Goal: Task Accomplishment & Management: Manage account settings

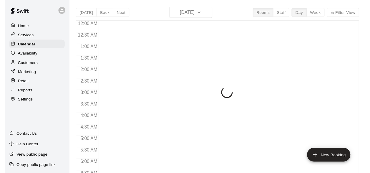
scroll to position [314, 0]
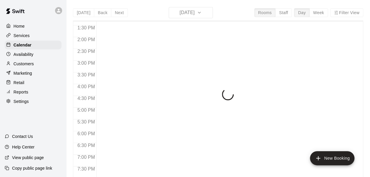
click at [24, 47] on p "Calendar" at bounding box center [23, 45] width 18 height 6
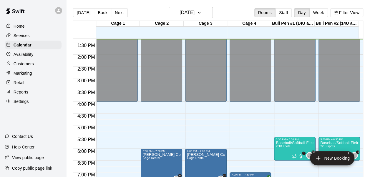
click at [318, 8] on button "Week" at bounding box center [318, 12] width 19 height 9
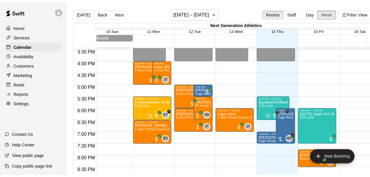
scroll to position [0, 5]
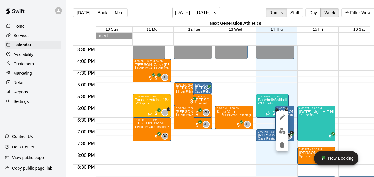
click at [299, 89] on div at bounding box center [187, 88] width 374 height 177
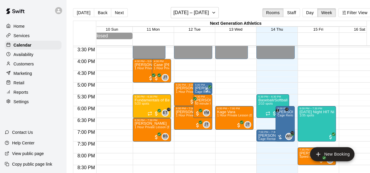
click at [314, 10] on button "Day" at bounding box center [309, 12] width 15 height 9
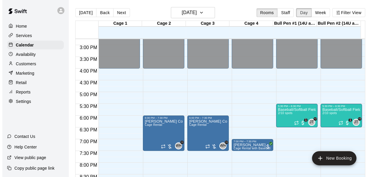
scroll to position [347, 0]
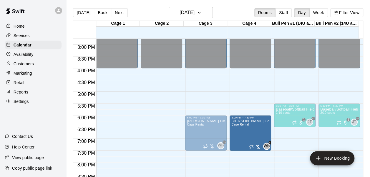
drag, startPoint x: 160, startPoint y: 126, endPoint x: 247, endPoint y: 129, distance: 86.8
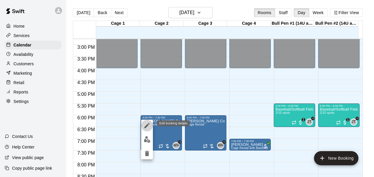
click at [147, 128] on icon "edit" at bounding box center [147, 125] width 7 height 7
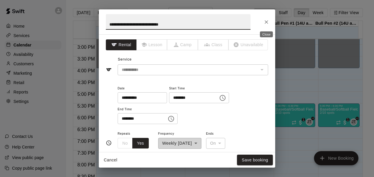
click at [267, 20] on icon "Close" at bounding box center [267, 22] width 6 height 6
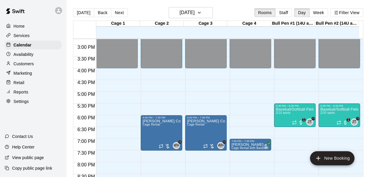
drag, startPoint x: 236, startPoint y: 146, endPoint x: 249, endPoint y: 156, distance: 16.4
drag, startPoint x: 249, startPoint y: 156, endPoint x: 240, endPoint y: 145, distance: 14.4
click at [240, 145] on p "[PERSON_NAME]" at bounding box center [250, 145] width 38 height 0
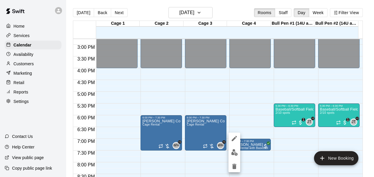
drag, startPoint x: 250, startPoint y: 144, endPoint x: 185, endPoint y: 148, distance: 64.5
click at [185, 148] on div at bounding box center [187, 88] width 374 height 177
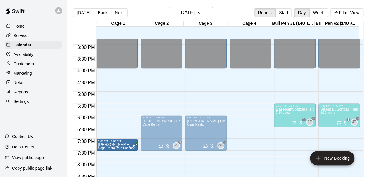
drag, startPoint x: 246, startPoint y: 148, endPoint x: 127, endPoint y: 150, distance: 119.1
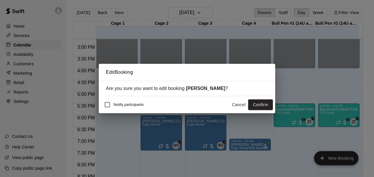
click at [255, 103] on button "Confirm" at bounding box center [260, 104] width 25 height 11
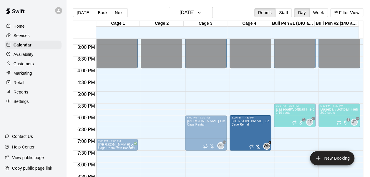
drag, startPoint x: 154, startPoint y: 136, endPoint x: 239, endPoint y: 141, distance: 86.0
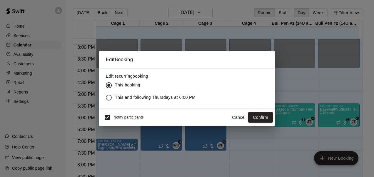
click at [152, 98] on span "This and following Thursdays at 6:00 PM" at bounding box center [155, 97] width 81 height 6
click at [115, 117] on span "Notify participants" at bounding box center [129, 117] width 30 height 4
click at [261, 116] on button "Confirm" at bounding box center [260, 117] width 25 height 11
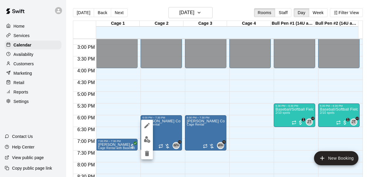
click at [146, 126] on icon "edit" at bounding box center [146, 125] width 5 height 5
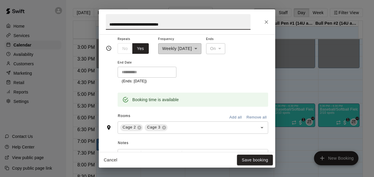
scroll to position [98, 0]
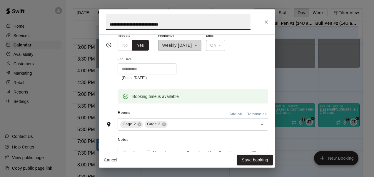
click at [138, 123] on icon at bounding box center [139, 124] width 5 height 5
click at [149, 121] on input "text" at bounding box center [196, 124] width 105 height 7
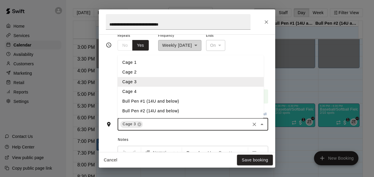
click at [149, 90] on li "Cage 4" at bounding box center [191, 92] width 146 height 10
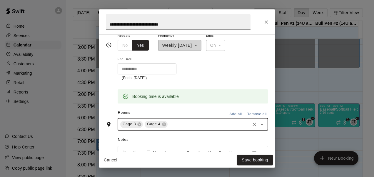
click at [254, 159] on button "Save booking" at bounding box center [255, 160] width 36 height 11
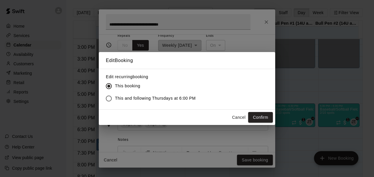
click at [183, 99] on span "This and following Thursdays at 6:00 PM" at bounding box center [155, 98] width 81 height 6
click at [267, 117] on button "Confirm" at bounding box center [260, 117] width 25 height 11
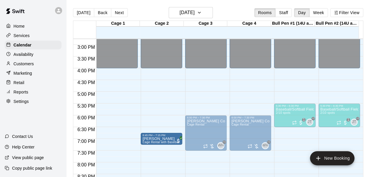
drag, startPoint x: 123, startPoint y: 144, endPoint x: 145, endPoint y: 144, distance: 22.6
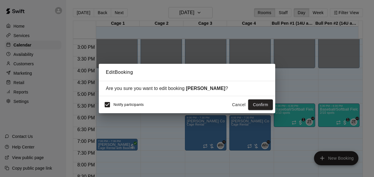
click at [241, 108] on button "Cancel" at bounding box center [238, 104] width 19 height 11
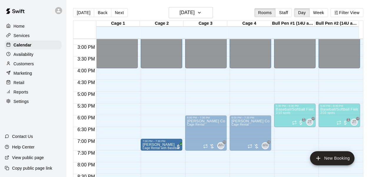
drag, startPoint x: 120, startPoint y: 143, endPoint x: 150, endPoint y: 144, distance: 30.3
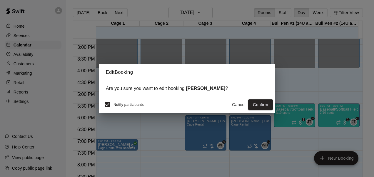
click at [134, 106] on span "Notify participants" at bounding box center [129, 105] width 30 height 4
click at [264, 104] on button "Confirm" at bounding box center [260, 104] width 25 height 11
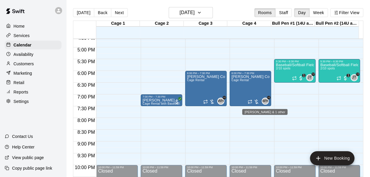
scroll to position [420, 0]
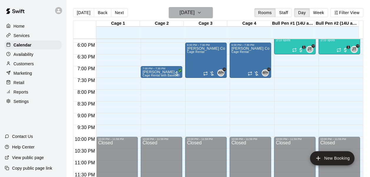
click at [201, 12] on icon "button" at bounding box center [199, 12] width 5 height 7
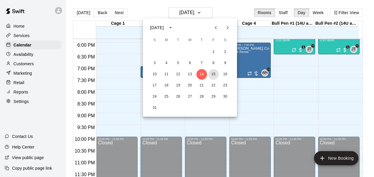
click at [214, 74] on button "15" at bounding box center [213, 74] width 11 height 11
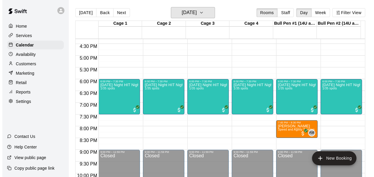
scroll to position [396, 0]
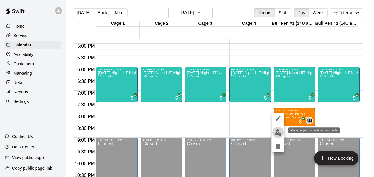
click at [279, 136] on button "edit" at bounding box center [278, 132] width 12 height 11
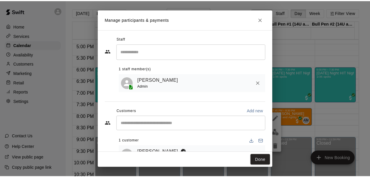
scroll to position [23, 0]
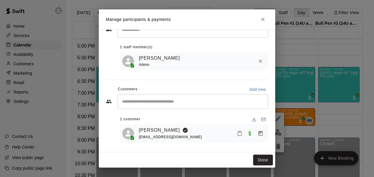
click at [160, 130] on link "[PERSON_NAME]" at bounding box center [159, 130] width 41 height 8
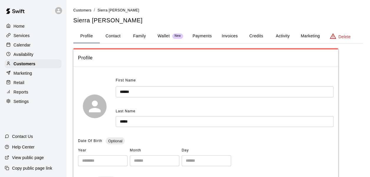
click at [141, 33] on button "Family" at bounding box center [139, 36] width 26 height 14
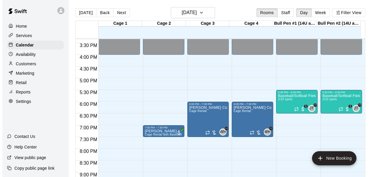
scroll to position [366, 0]
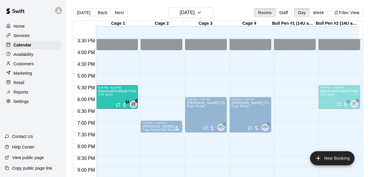
drag, startPoint x: 296, startPoint y: 89, endPoint x: 134, endPoint y: 93, distance: 161.5
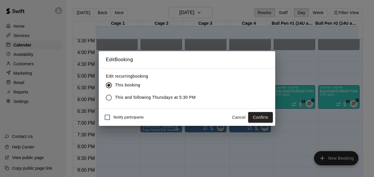
click at [256, 115] on button "Confirm" at bounding box center [260, 117] width 25 height 11
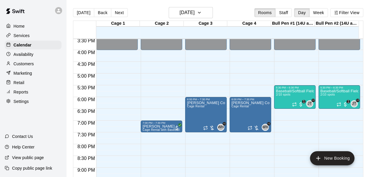
click at [289, 89] on div "5:30 PM – 6:30 PM" at bounding box center [295, 87] width 38 height 3
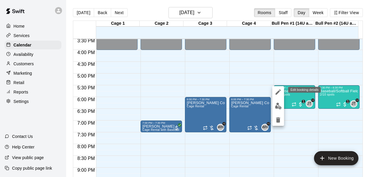
click at [276, 95] on icon "edit" at bounding box center [278, 92] width 7 height 7
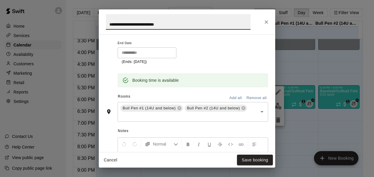
scroll to position [145, 0]
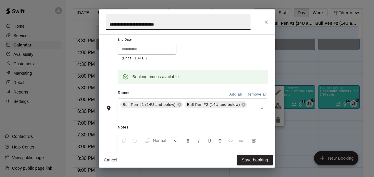
click at [178, 105] on icon at bounding box center [179, 105] width 4 height 4
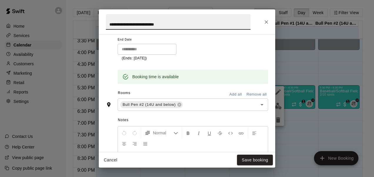
click at [178, 105] on icon at bounding box center [179, 105] width 4 height 4
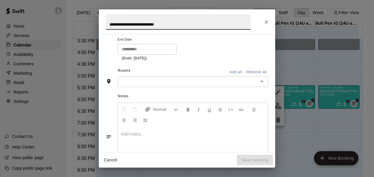
click at [178, 105] on button "Normal" at bounding box center [161, 109] width 38 height 11
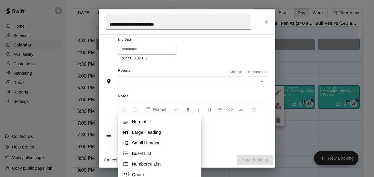
click at [176, 79] on input "text" at bounding box center [187, 81] width 137 height 7
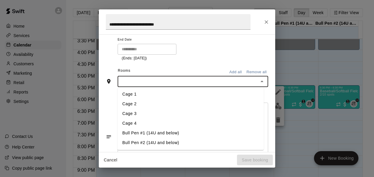
click at [142, 93] on li "Cage 1" at bounding box center [191, 94] width 146 height 10
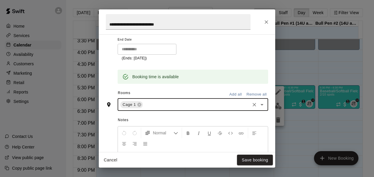
click at [156, 102] on input "text" at bounding box center [196, 104] width 105 height 7
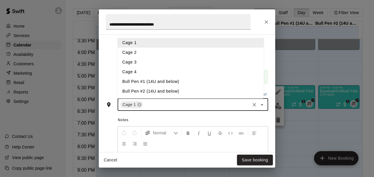
click at [145, 53] on li "Cage 2" at bounding box center [191, 53] width 146 height 10
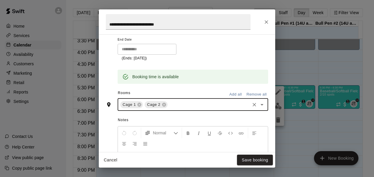
click at [249, 157] on button "Save booking" at bounding box center [255, 160] width 36 height 11
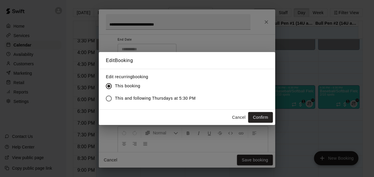
click at [264, 125] on div "Edit Booking Edit recurring booking This booking This and following Thursdays a…" at bounding box center [187, 88] width 374 height 177
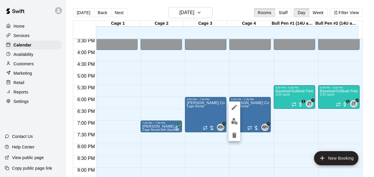
click at [284, 102] on div at bounding box center [187, 88] width 374 height 177
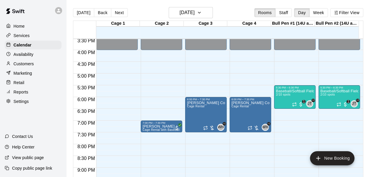
click at [284, 102] on div "Baseball/Softball Fielding Lab 2/10 spots" at bounding box center [295, 177] width 38 height 177
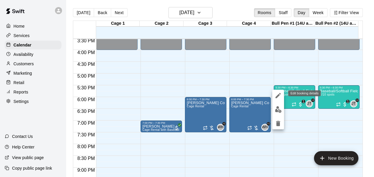
click at [278, 94] on icon "edit" at bounding box center [278, 95] width 7 height 7
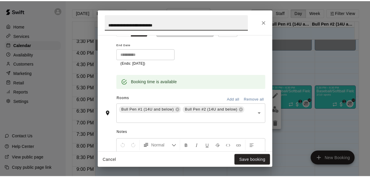
scroll to position [140, 0]
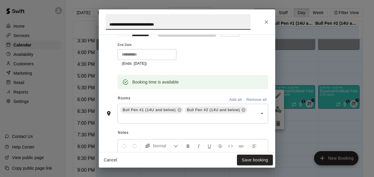
click at [179, 110] on icon at bounding box center [179, 110] width 5 height 5
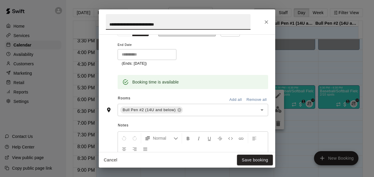
click at [177, 110] on icon at bounding box center [179, 110] width 5 height 5
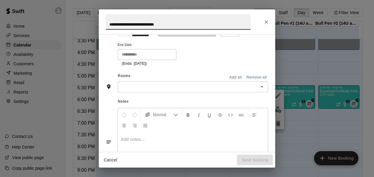
click at [190, 86] on input "text" at bounding box center [187, 86] width 137 height 7
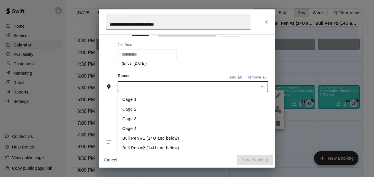
click at [171, 100] on li "Cage 1" at bounding box center [191, 100] width 146 height 10
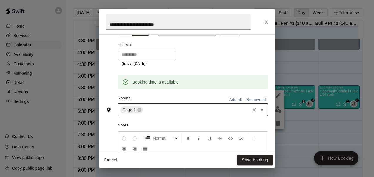
click at [172, 111] on input "text" at bounding box center [196, 109] width 105 height 7
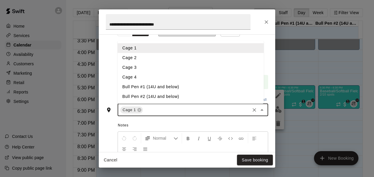
click at [182, 59] on li "Cage 2" at bounding box center [191, 58] width 146 height 10
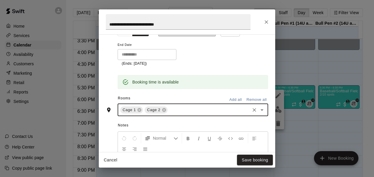
click at [258, 164] on button "Save booking" at bounding box center [255, 160] width 36 height 11
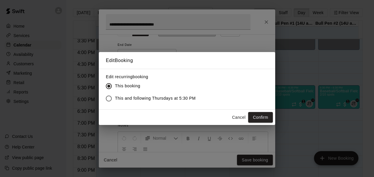
click at [263, 119] on button "Confirm" at bounding box center [260, 117] width 25 height 11
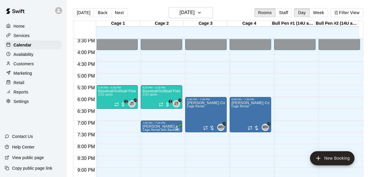
click at [150, 101] on div "Baseball/Softball Fielding Lab 2/10 spots" at bounding box center [161, 177] width 38 height 177
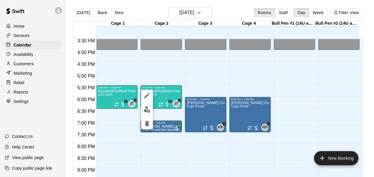
click at [159, 87] on div at bounding box center [187, 88] width 374 height 177
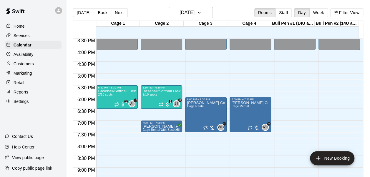
click at [159, 87] on div "5:30 PM – 6:30 PM" at bounding box center [161, 87] width 38 height 3
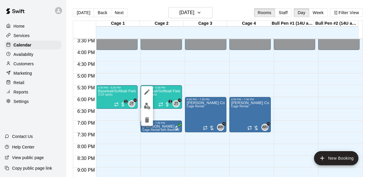
click at [13, 36] on div at bounding box center [187, 88] width 374 height 177
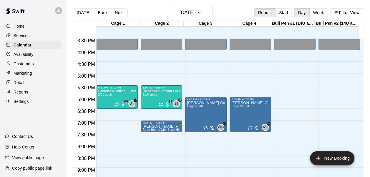
click at [14, 36] on p "Services" at bounding box center [22, 36] width 16 height 6
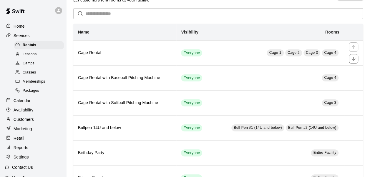
scroll to position [18, 0]
click at [38, 70] on link "Classes" at bounding box center [40, 72] width 52 height 9
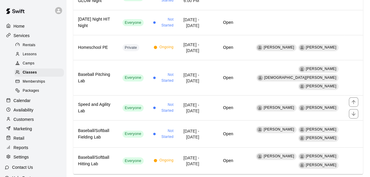
scroll to position [103, 0]
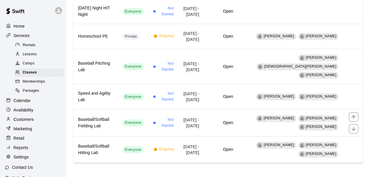
click at [141, 115] on td "Everyone" at bounding box center [133, 122] width 31 height 27
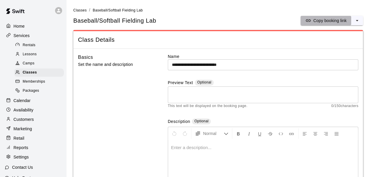
drag, startPoint x: 327, startPoint y: 21, endPoint x: 319, endPoint y: 18, distance: 8.8
click at [319, 18] on p "Copy booking link" at bounding box center [329, 21] width 33 height 6
click at [22, 105] on div "Calendar" at bounding box center [33, 100] width 57 height 9
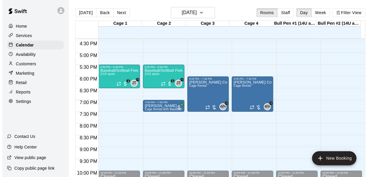
scroll to position [397, 0]
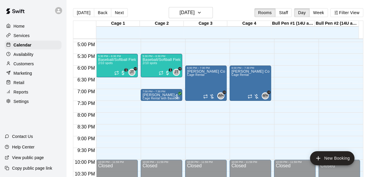
click at [160, 97] on span "Cage Rental with Baseball Pitching Machine" at bounding box center [173, 98] width 62 height 3
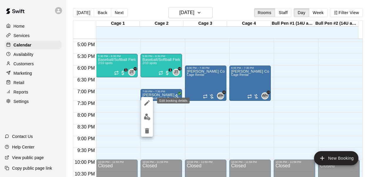
click at [150, 102] on icon "edit" at bounding box center [147, 102] width 7 height 7
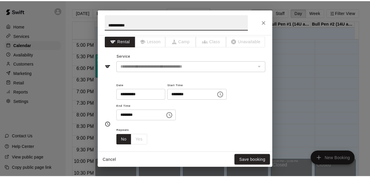
scroll to position [0, 0]
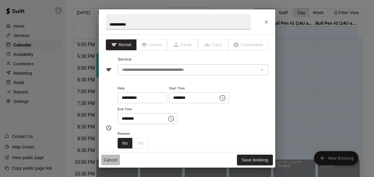
click at [112, 159] on button "Cancel" at bounding box center [110, 160] width 19 height 11
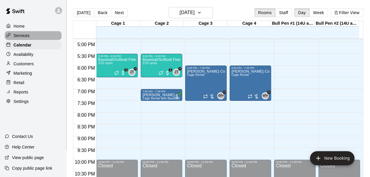
click at [24, 35] on p "Services" at bounding box center [22, 36] width 16 height 6
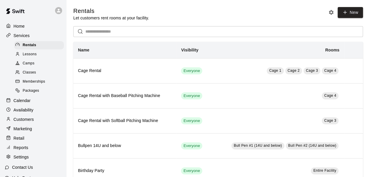
click at [38, 85] on span "Memberships" at bounding box center [34, 82] width 22 height 6
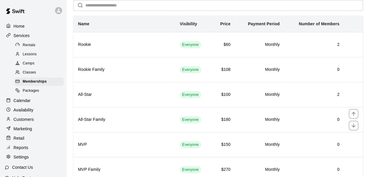
scroll to position [27, 0]
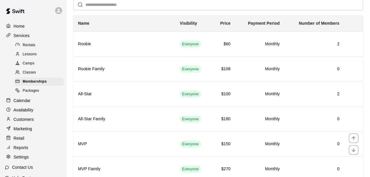
click at [154, 142] on h6 "MVP" at bounding box center [124, 144] width 92 height 6
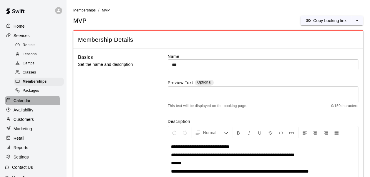
click at [32, 105] on div "Calendar" at bounding box center [33, 100] width 57 height 9
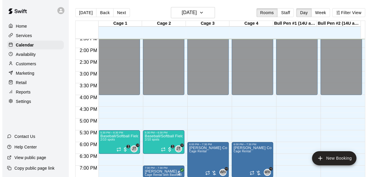
scroll to position [370, 0]
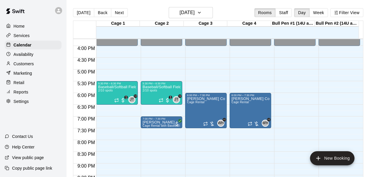
click at [151, 119] on div "7:00 PM – 7:30 PM" at bounding box center [161, 118] width 38 height 3
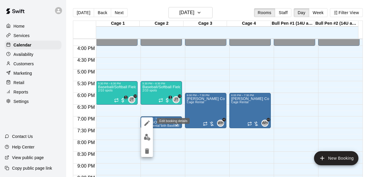
click at [149, 119] on button "edit" at bounding box center [147, 123] width 12 height 12
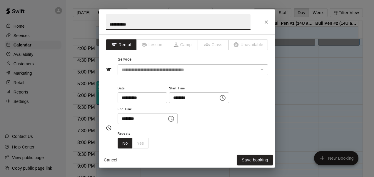
click at [133, 99] on input "**********" at bounding box center [140, 97] width 45 height 11
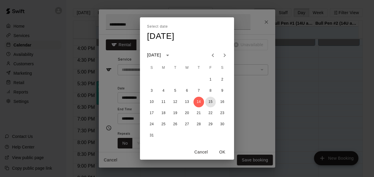
click at [212, 101] on button "15" at bounding box center [210, 102] width 11 height 11
type input "**********"
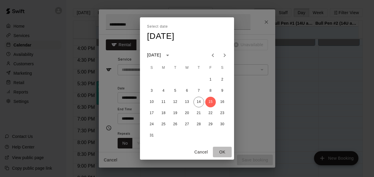
click at [223, 153] on button "OK" at bounding box center [222, 152] width 19 height 11
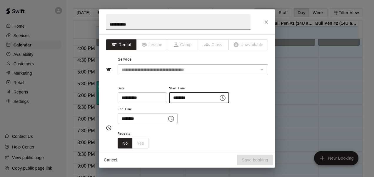
click at [192, 100] on input "********" at bounding box center [191, 97] width 45 height 11
click at [226, 99] on icon "Choose time, selected time is 7:00 PM" at bounding box center [222, 97] width 7 height 7
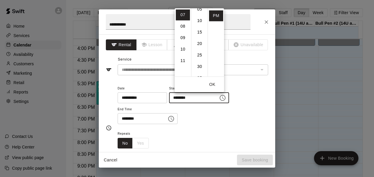
scroll to position [20, 0]
click at [202, 61] on li "30" at bounding box center [200, 63] width 14 height 11
type input "********"
click at [174, 121] on icon "Choose time, selected time is 7:30 PM" at bounding box center [171, 119] width 6 height 6
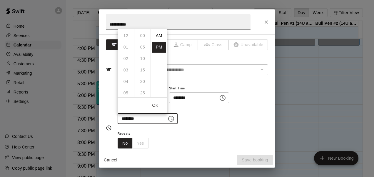
scroll to position [11, 0]
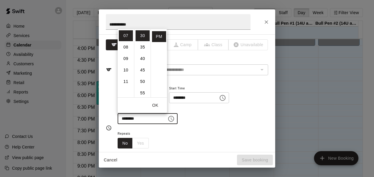
click at [125, 48] on li "08" at bounding box center [126, 47] width 14 height 11
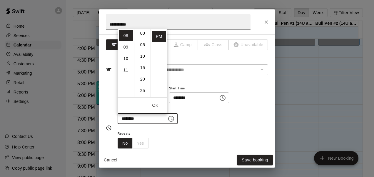
scroll to position [0, 0]
click at [143, 33] on li "00" at bounding box center [143, 35] width 14 height 11
type input "********"
click at [181, 140] on div "Repeats No Yes" at bounding box center [193, 139] width 151 height 19
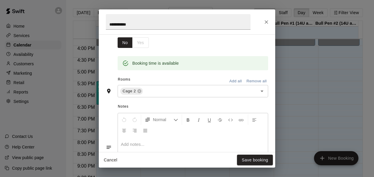
scroll to position [101, 0]
click at [139, 89] on icon at bounding box center [140, 91] width 4 height 4
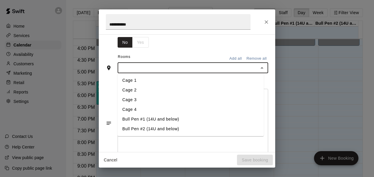
click at [156, 65] on input "text" at bounding box center [187, 67] width 137 height 7
click at [145, 108] on li "Cage 4" at bounding box center [191, 110] width 146 height 10
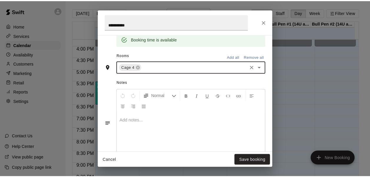
scroll to position [125, 0]
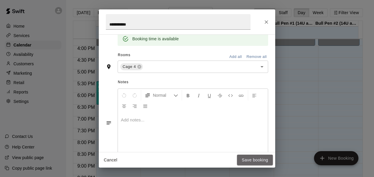
click at [252, 158] on button "Save booking" at bounding box center [255, 160] width 36 height 11
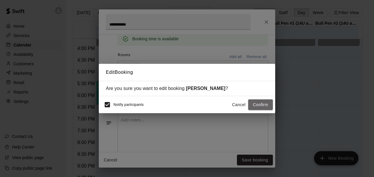
click at [265, 107] on button "Confirm" at bounding box center [260, 104] width 25 height 11
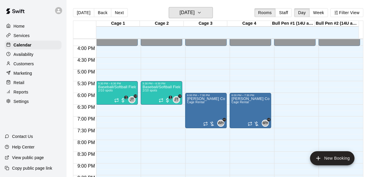
click at [206, 17] on button "[DATE]" at bounding box center [191, 12] width 44 height 11
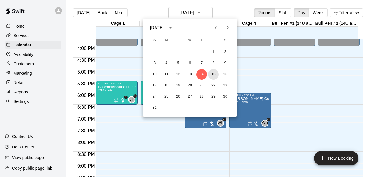
click at [214, 74] on button "15" at bounding box center [213, 74] width 11 height 11
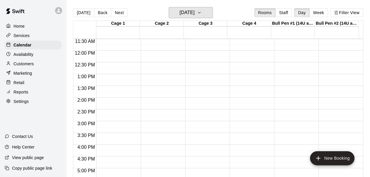
scroll to position [271, 0]
click at [36, 52] on div "Availability" at bounding box center [33, 54] width 57 height 9
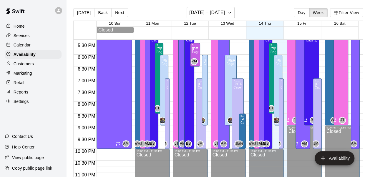
scroll to position [409, 0]
click at [270, 79] on div "[PERSON_NAME] Cage 1, Cage 2, Cage 3, Cage 4, Bull Pen #1 (14U and below), Bull…" at bounding box center [272, 134] width 5 height 177
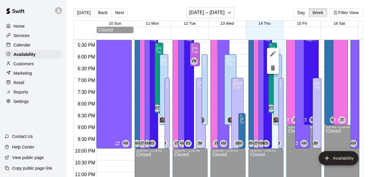
click at [268, 81] on div at bounding box center [187, 88] width 374 height 177
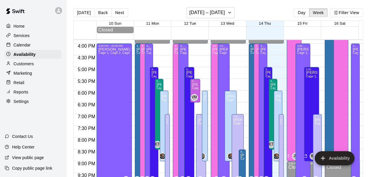
scroll to position [373, 0]
